Goal: Information Seeking & Learning: Learn about a topic

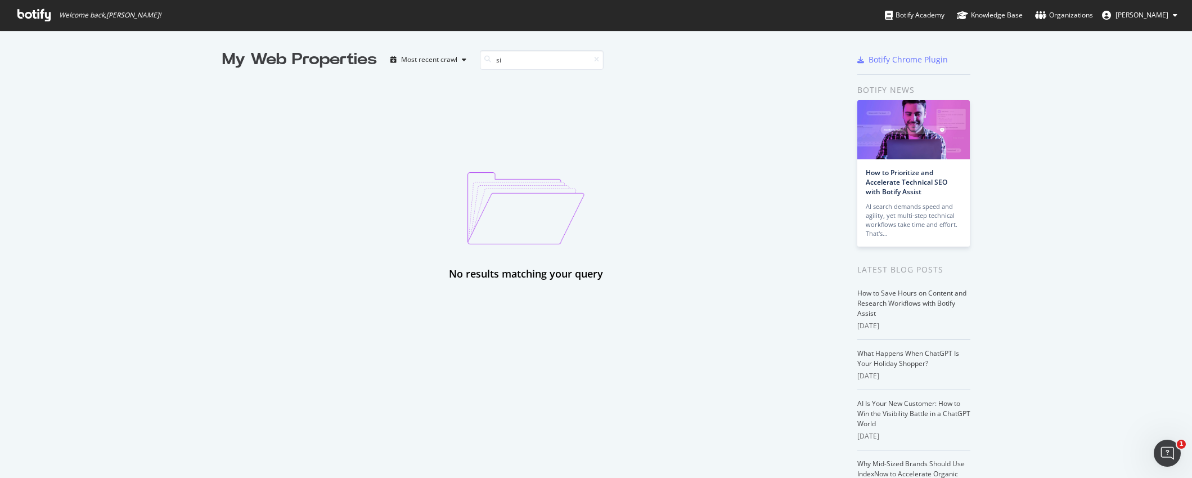
type input "s"
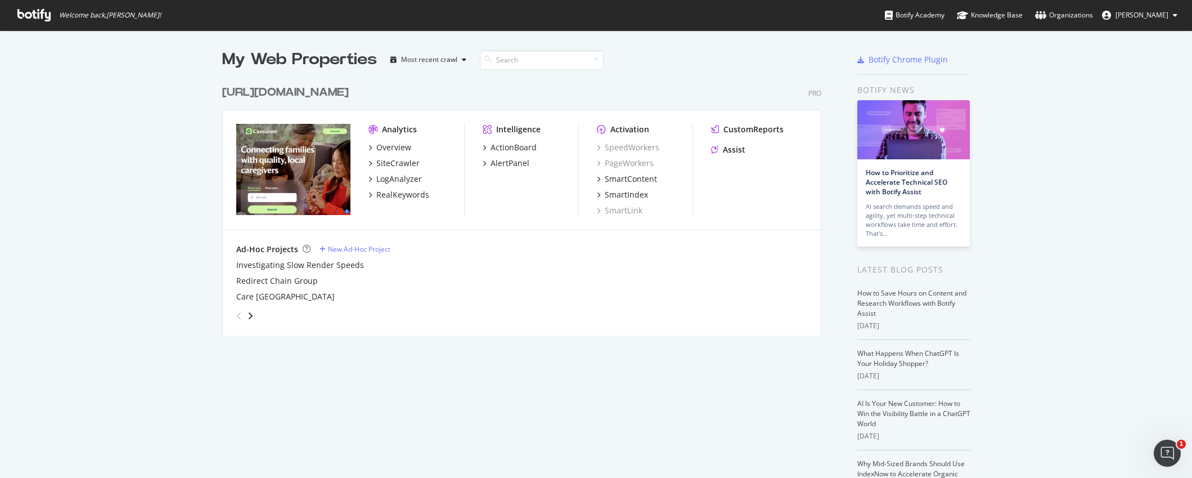
scroll to position [256, 600]
click at [381, 148] on div "Overview" at bounding box center [393, 147] width 35 height 11
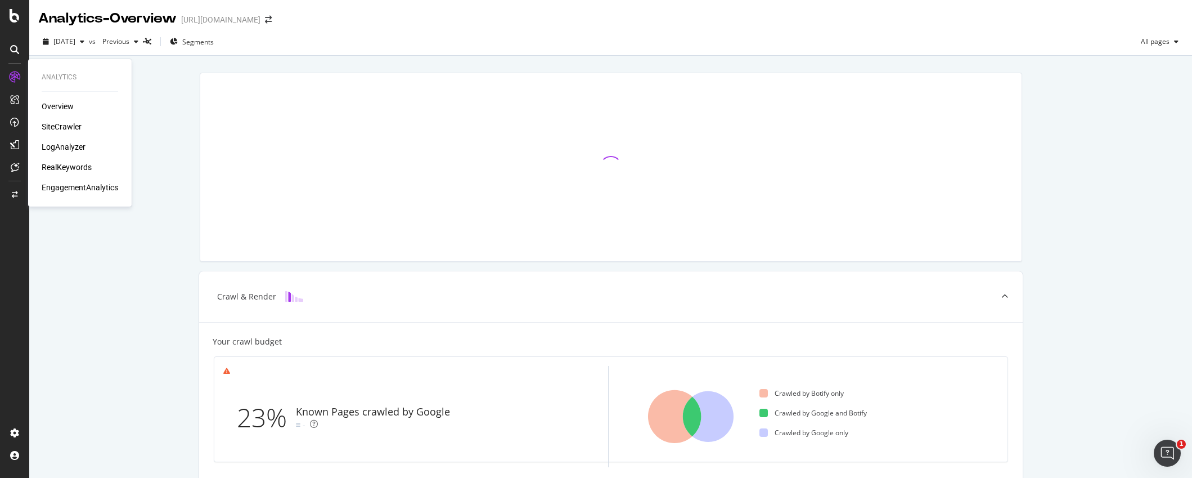
click at [72, 124] on div "SiteCrawler" at bounding box center [62, 126] width 40 height 11
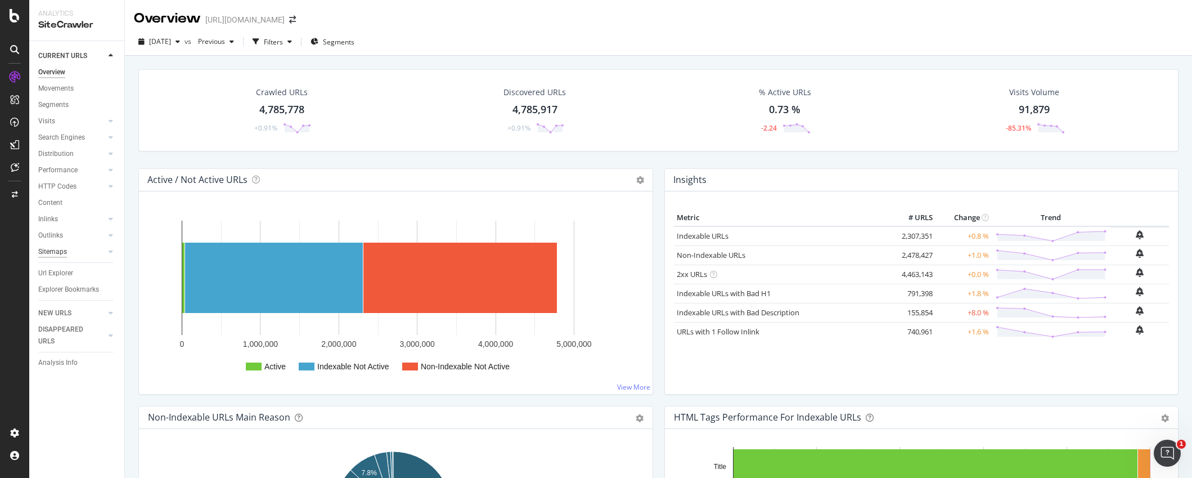
click at [59, 249] on div "Sitemaps" at bounding box center [52, 252] width 29 height 12
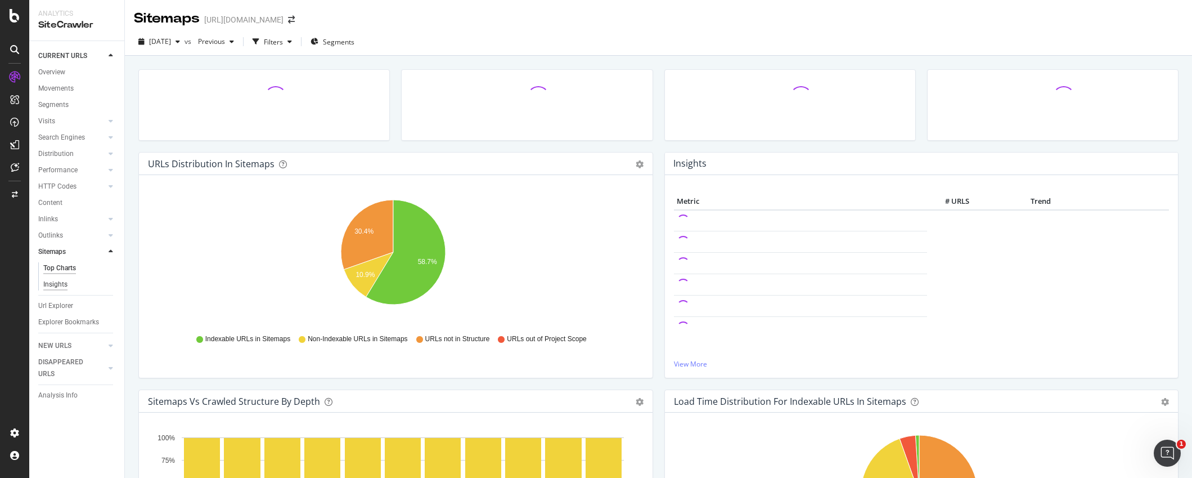
click at [65, 281] on div "Insights" at bounding box center [55, 284] width 24 height 12
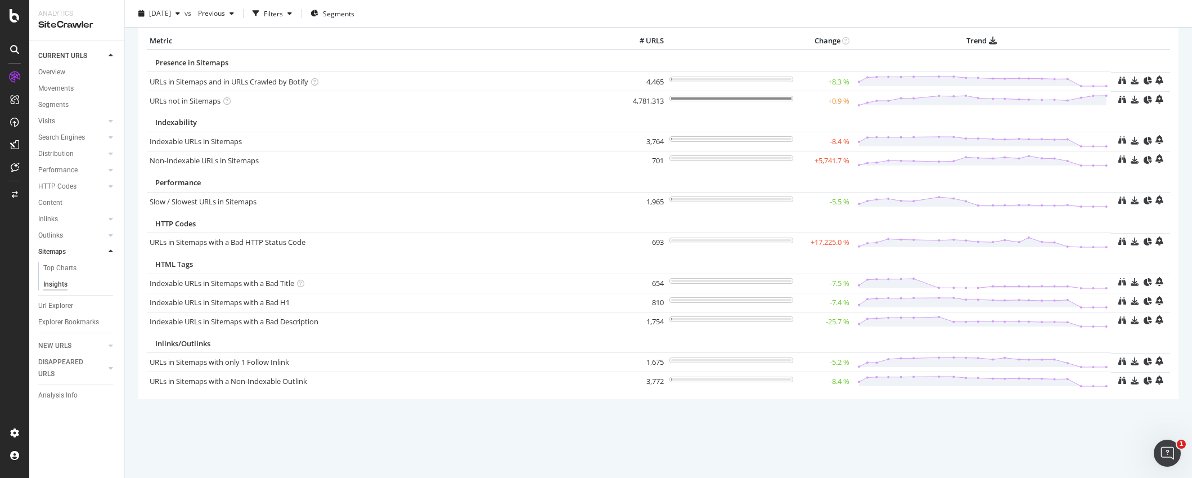
scroll to position [45, 0]
